Goal: Task Accomplishment & Management: Use online tool/utility

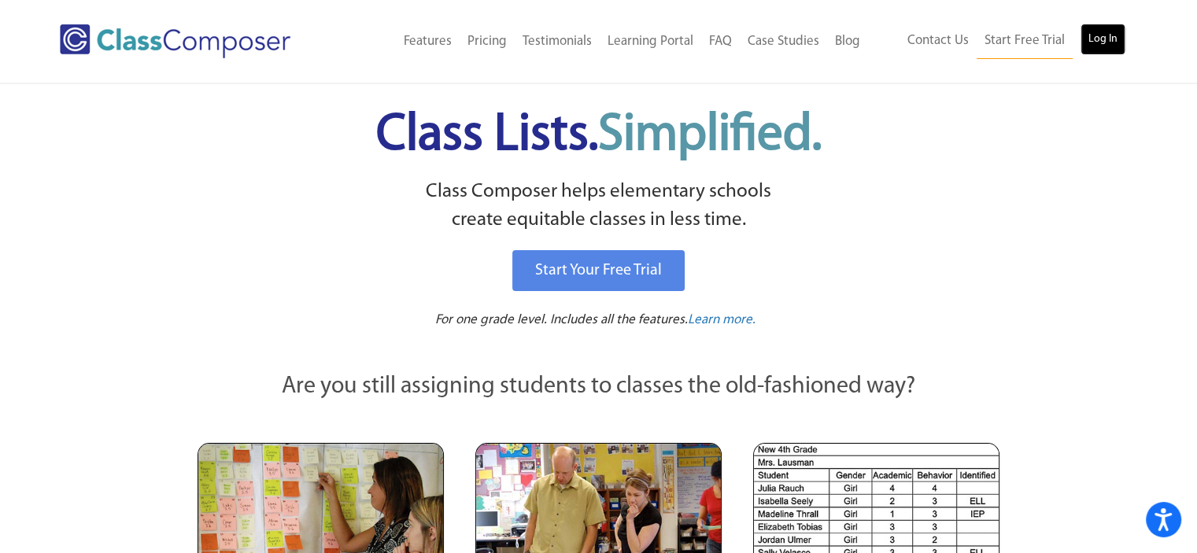
click at [1101, 39] on link "Log In" at bounding box center [1102, 39] width 45 height 31
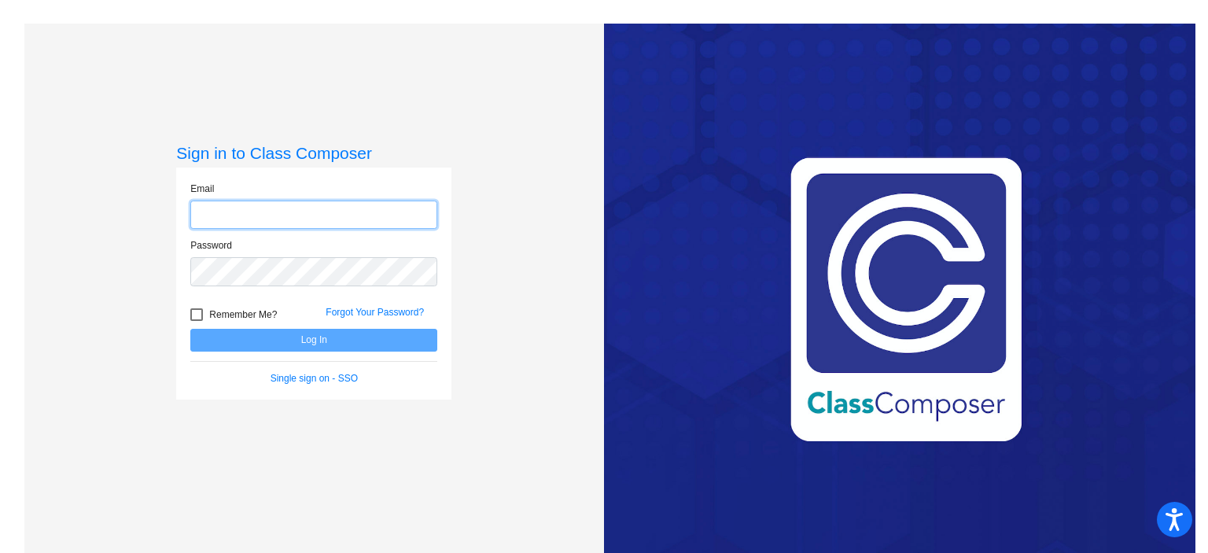
type input "carla_hegler@upland.k12.ca.us"
click at [321, 349] on button "Log In" at bounding box center [313, 340] width 247 height 23
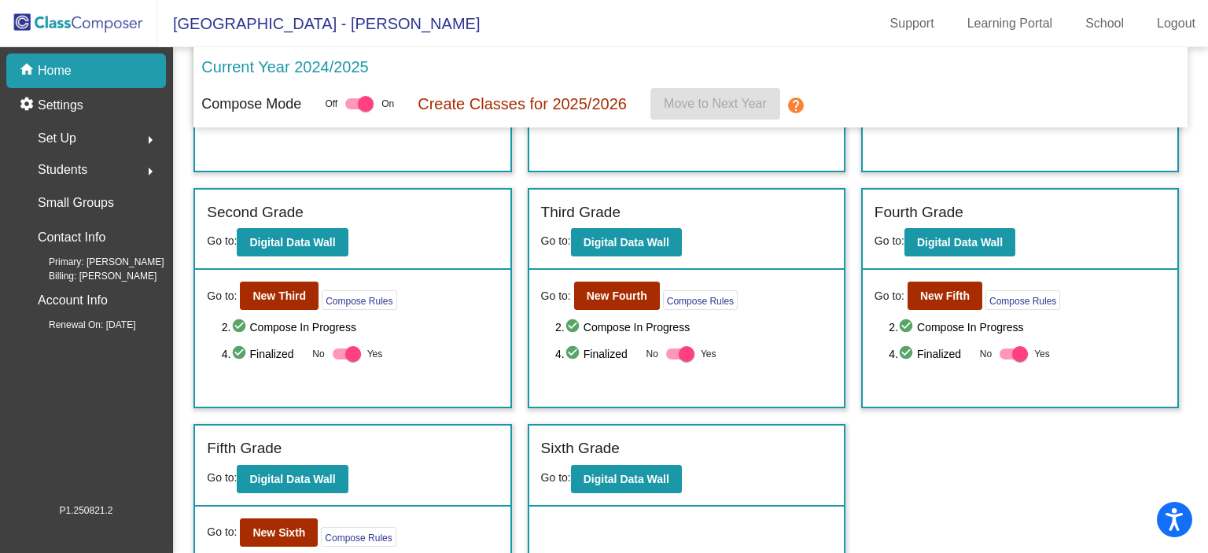
scroll to position [238, 0]
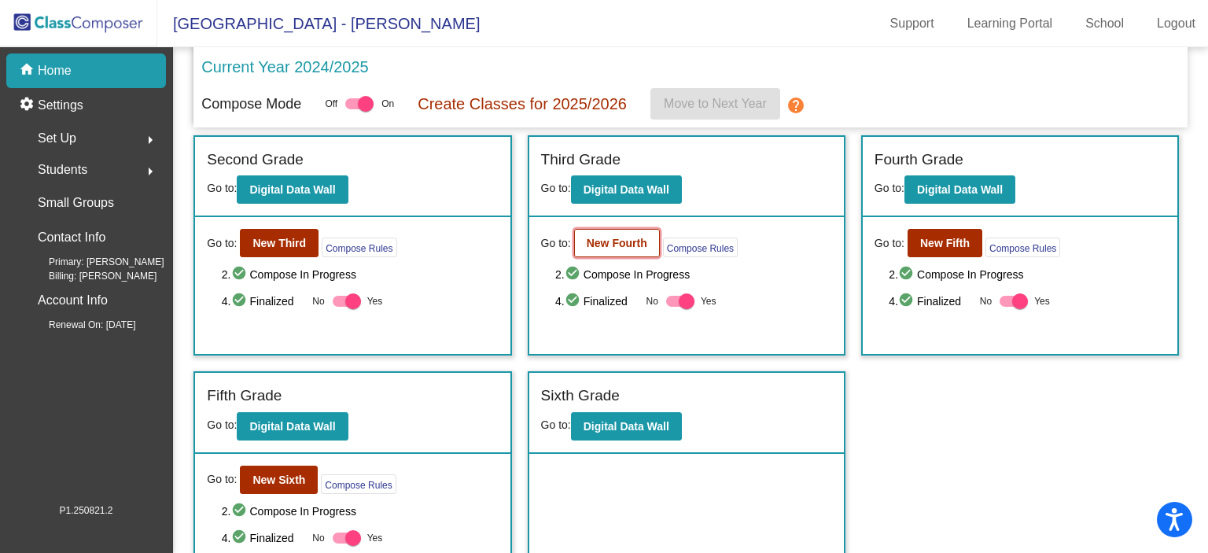
click at [600, 238] on b "New Fourth" at bounding box center [617, 243] width 61 height 13
